Goal: Communication & Community: Share content

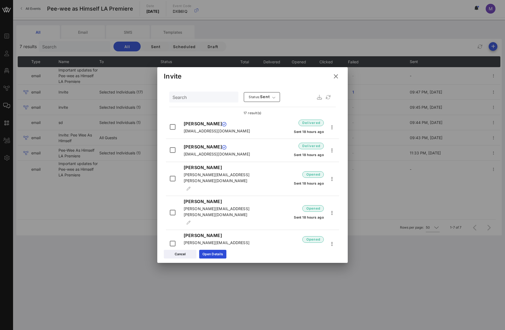
click at [433, 276] on div at bounding box center [252, 165] width 505 height 330
click at [337, 80] on icon at bounding box center [335, 76] width 7 height 7
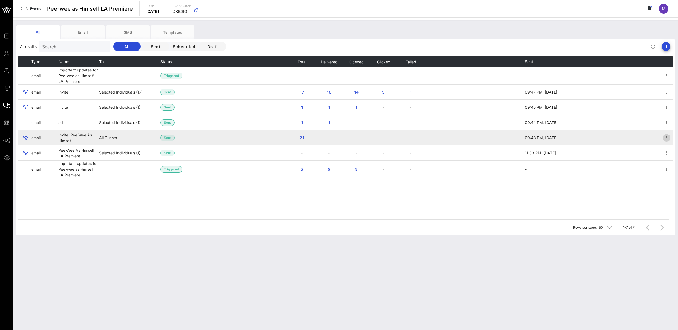
click at [504, 137] on icon "button" at bounding box center [666, 138] width 7 height 7
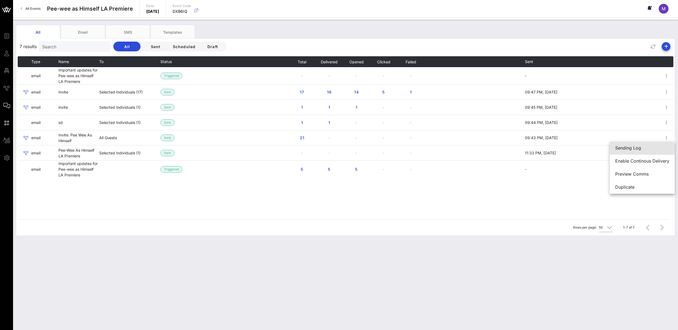
click at [504, 149] on div "Sending Log" at bounding box center [642, 147] width 54 height 5
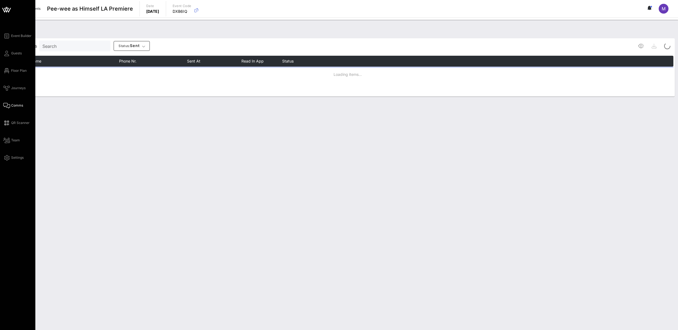
click at [9, 105] on icon at bounding box center [6, 105] width 7 height 1
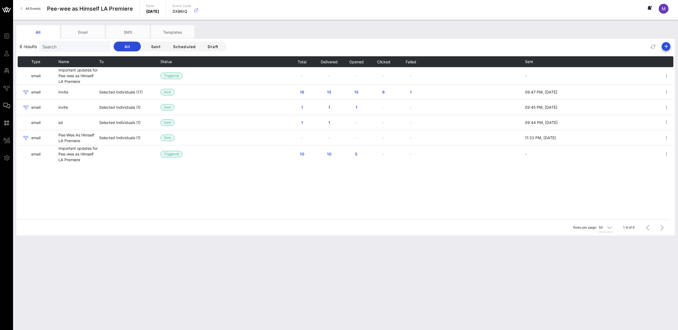
click at [112, 250] on div "All Email SMS Templates 6 results Search All Sent Scheduled Draft Type Name To …" at bounding box center [345, 175] width 665 height 310
click at [135, 254] on div "All Email SMS Templates 6 results Search All Sent Scheduled Draft Type Name To …" at bounding box center [345, 175] width 665 height 310
click at [145, 250] on div "All Email SMS Templates 6 results Search All Sent Scheduled Draft Type Name To …" at bounding box center [345, 175] width 665 height 310
